Goal: Book appointment/travel/reservation

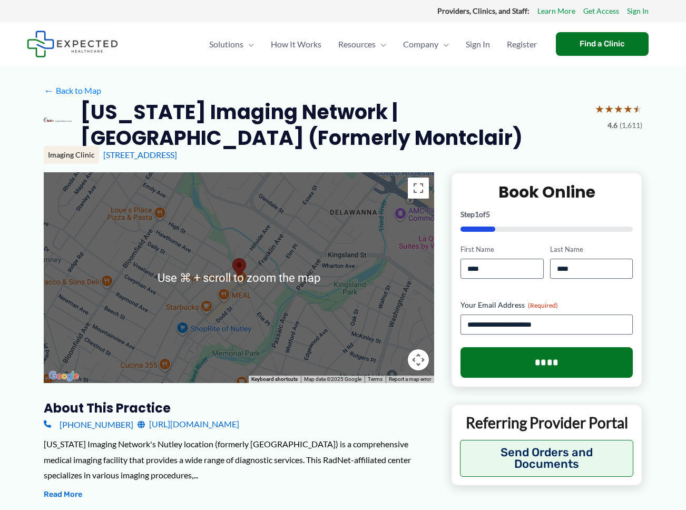
click at [265, 138] on h2 "[US_STATE] Imaging Network | [GEOGRAPHIC_DATA] (Formerly Montclair)" at bounding box center [333, 125] width 506 height 52
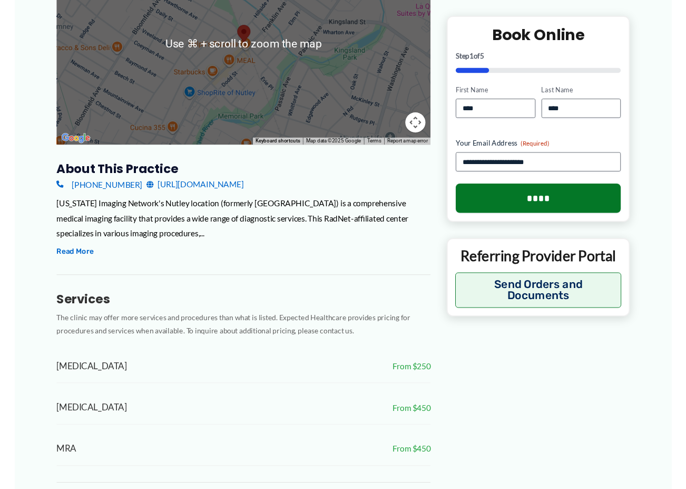
scroll to position [233, 0]
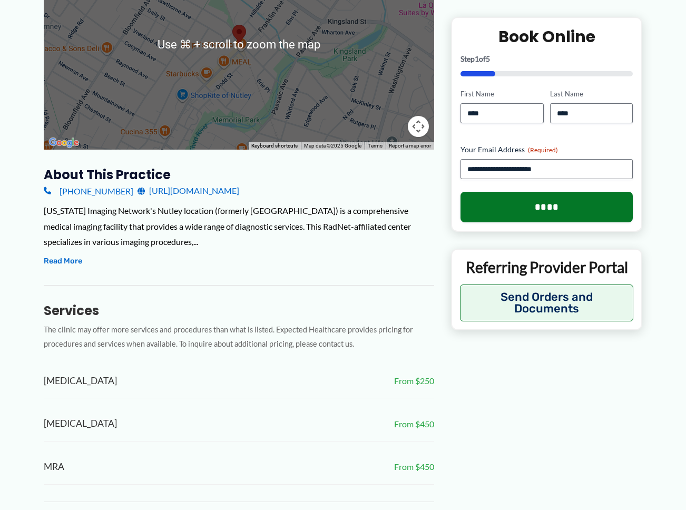
click at [217, 265] on div "New Jersey Imaging Network's Nutley location (formerly Montclair) is a comprehe…" at bounding box center [239, 235] width 390 height 65
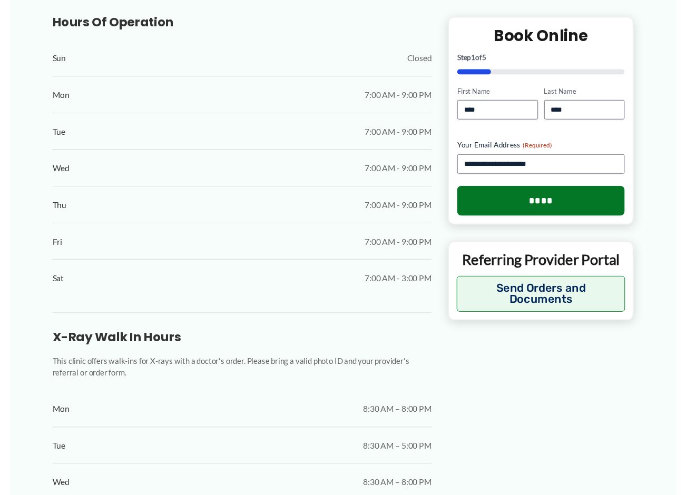
scroll to position [0, 0]
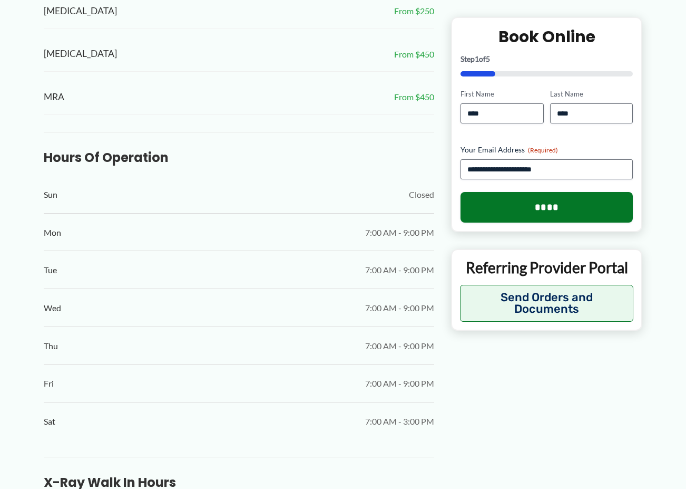
scroll to position [602, 0]
